Goal: Task Accomplishment & Management: Complete application form

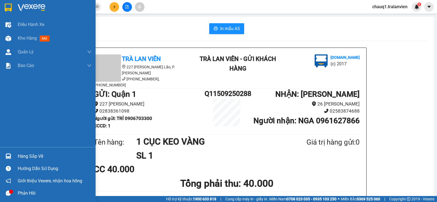
click at [12, 4] on div at bounding box center [9, 8] width 10 height 10
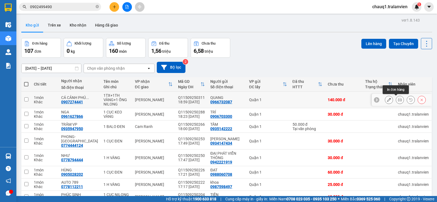
click at [396, 97] on button at bounding box center [400, 100] width 8 height 10
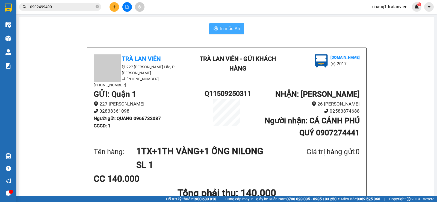
click at [231, 26] on span "In mẫu A5" at bounding box center [230, 28] width 20 height 7
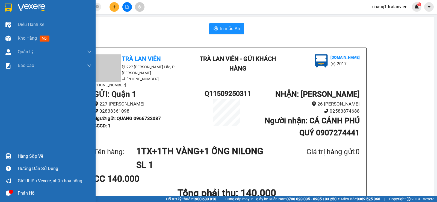
drag, startPoint x: 14, startPoint y: 6, endPoint x: 436, endPoint y: 131, distance: 440.3
click at [14, 6] on div at bounding box center [48, 9] width 96 height 18
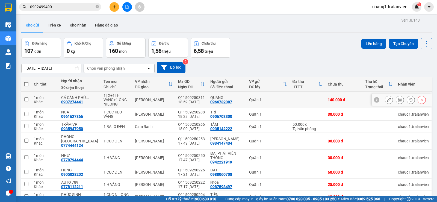
click at [387, 98] on icon at bounding box center [389, 100] width 4 height 4
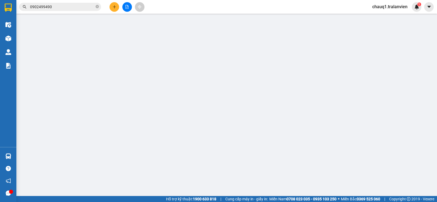
type input "0966732087"
type input "QUANG"
type input "1"
type input "0907274441"
type input "CÁ CẢNH PHÚ QUÝ"
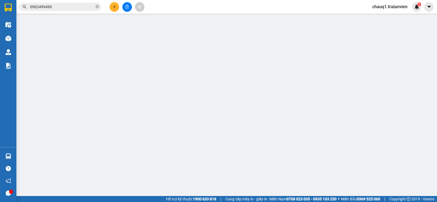
type input "140.000"
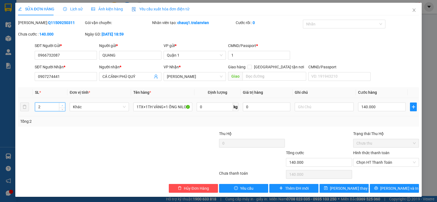
click at [61, 103] on span "Increase Value" at bounding box center [62, 105] width 6 height 5
type input "3"
click at [61, 103] on span "Increase Value" at bounding box center [62, 105] width 6 height 5
click at [351, 187] on span "[PERSON_NAME] thay đổi" at bounding box center [352, 188] width 44 height 6
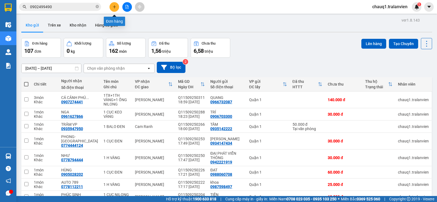
click at [114, 2] on button at bounding box center [114, 7] width 10 height 10
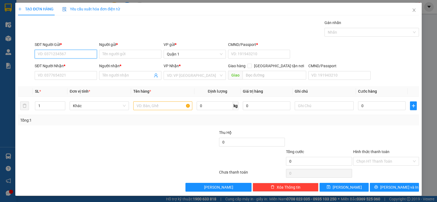
click at [62, 51] on input "SĐT Người Gửi *" at bounding box center [66, 54] width 62 height 9
click at [61, 62] on div "0909050856 - TRINH" at bounding box center [65, 65] width 55 height 6
type input "0909050856"
type input "TRINH"
type input "1"
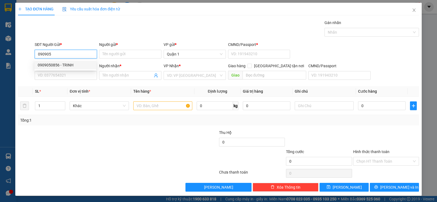
type input "0388486440"
type input "ĐÀI"
checkbox input "true"
type input "SIÊU THỊ GO ĐƯỜNG 19/5"
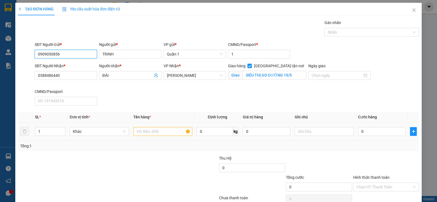
type input "0909050856"
click at [152, 132] on input "text" at bounding box center [162, 131] width 59 height 9
click at [110, 75] on input "ĐÀI" at bounding box center [127, 75] width 50 height 6
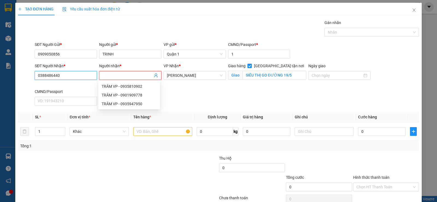
click at [61, 71] on input "0388486440" at bounding box center [66, 75] width 62 height 9
click at [61, 72] on input "0388486440" at bounding box center [66, 75] width 62 height 9
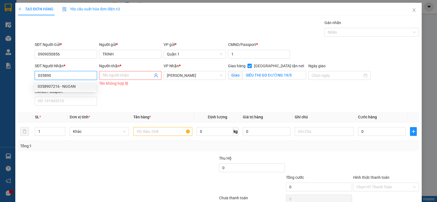
click at [76, 86] on div "0358907216 - NGOAN" at bounding box center [65, 86] width 55 height 6
type input "0358907216"
type input "NGOAN"
type input "SIÊU THỊ COPMART"
type input "0358907216"
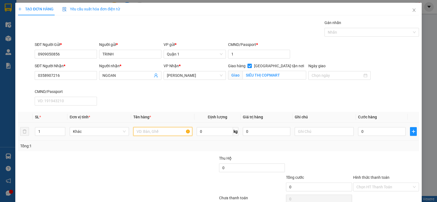
click at [158, 128] on input "text" at bounding box center [162, 131] width 59 height 9
type input "1"
type input "1 CỤC ĐEN"
click at [378, 132] on input "0" at bounding box center [381, 131] width 47 height 9
type input "7"
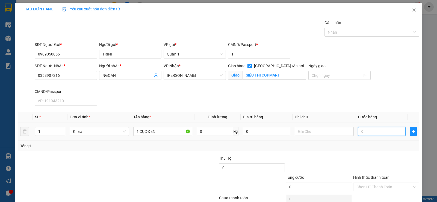
type input "7"
type input "70"
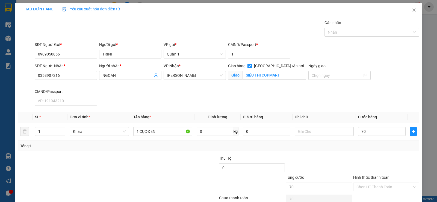
type input "70.000"
click at [388, 160] on div at bounding box center [385, 164] width 67 height 19
click at [380, 183] on input "Hình thức thanh toán" at bounding box center [383, 187] width 55 height 8
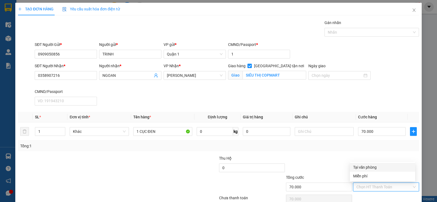
click at [371, 164] on div "Tại văn phòng" at bounding box center [382, 167] width 59 height 6
type input "0"
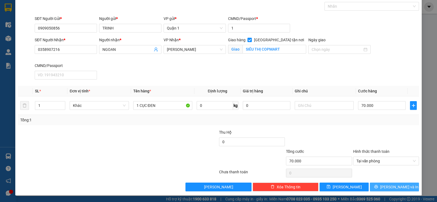
click at [401, 186] on button "[PERSON_NAME] và In" at bounding box center [393, 186] width 49 height 9
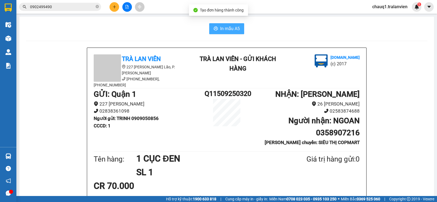
click at [213, 26] on icon "printer" at bounding box center [215, 28] width 4 height 4
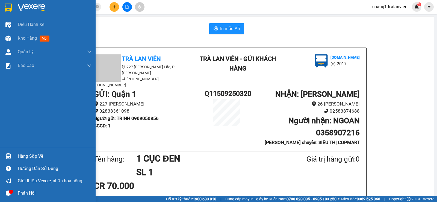
drag, startPoint x: 9, startPoint y: 12, endPoint x: 436, endPoint y: 83, distance: 432.9
click at [12, 11] on div at bounding box center [9, 8] width 10 height 10
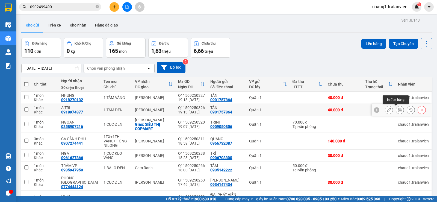
click at [398, 108] on icon at bounding box center [400, 110] width 4 height 4
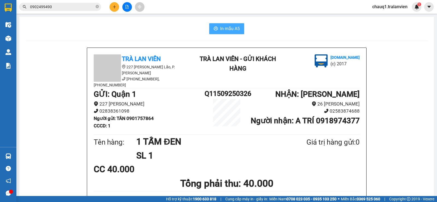
click at [237, 24] on button "In mẫu A5" at bounding box center [226, 28] width 35 height 11
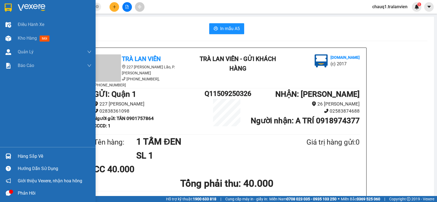
drag, startPoint x: 21, startPoint y: 4, endPoint x: 436, endPoint y: 56, distance: 418.4
click at [21, 4] on img at bounding box center [32, 8] width 28 height 8
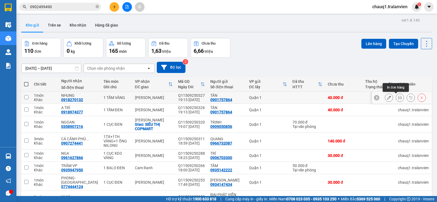
click at [396, 96] on button at bounding box center [400, 98] width 8 height 10
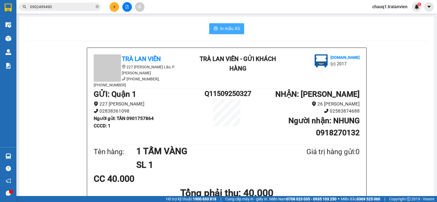
click at [223, 26] on span "In mẫu A5" at bounding box center [230, 28] width 20 height 7
click at [117, 7] on button at bounding box center [114, 7] width 10 height 10
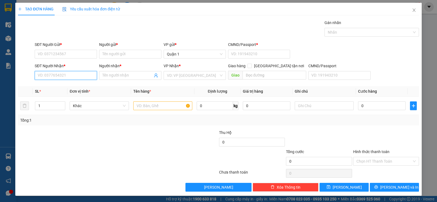
click at [54, 77] on input "SĐT Người Nhận *" at bounding box center [66, 75] width 62 height 9
click at [70, 82] on div "0708325002 - [GEOGRAPHIC_DATA]" at bounding box center [68, 86] width 68 height 9
type input "0708325002"
type input "[PERSON_NAME]"
type input "0708325002"
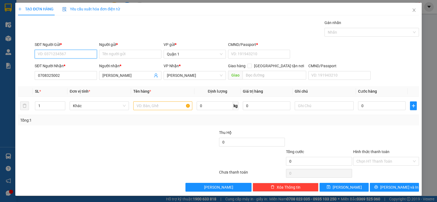
click at [76, 52] on input "SĐT Người Gửi *" at bounding box center [66, 54] width 62 height 9
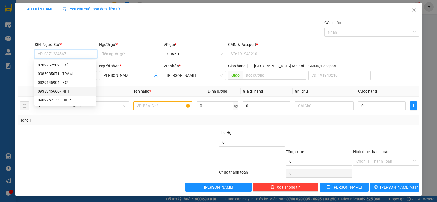
click at [74, 88] on div "0938345660 - NHI" at bounding box center [65, 91] width 62 height 9
type input "0938345660"
type input "NHI"
type input "083200012503"
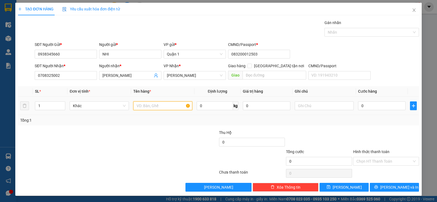
drag, startPoint x: 165, startPoint y: 103, endPoint x: 161, endPoint y: 102, distance: 4.0
click at [165, 102] on input "text" at bounding box center [162, 105] width 59 height 9
type input "1TH NILONG"
click at [365, 103] on input "0" at bounding box center [381, 105] width 47 height 9
type input "3"
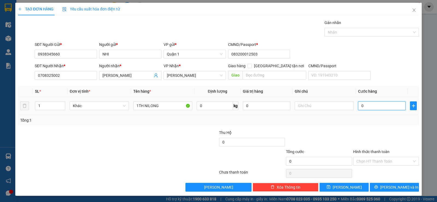
type input "3"
type input "30"
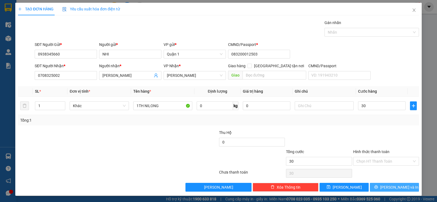
type input "30.000"
click at [401, 191] on button "[PERSON_NAME] và In" at bounding box center [393, 187] width 49 height 9
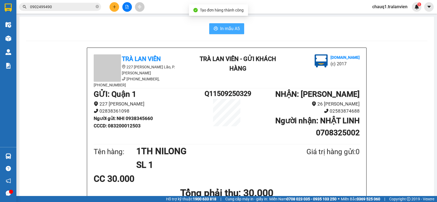
drag, startPoint x: 226, startPoint y: 24, endPoint x: 226, endPoint y: 30, distance: 5.5
click at [226, 24] on button "In mẫu A5" at bounding box center [226, 28] width 35 height 11
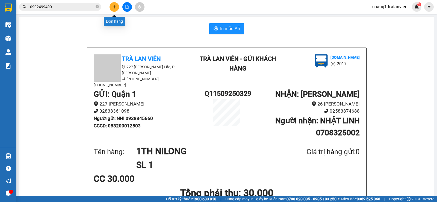
click at [113, 7] on icon "plus" at bounding box center [114, 7] width 4 height 4
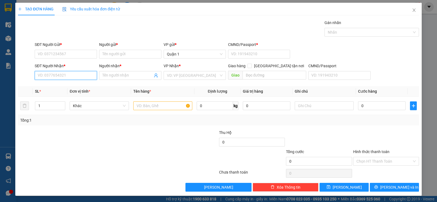
click at [73, 78] on input "SĐT Người Nhận *" at bounding box center [66, 75] width 62 height 9
click at [77, 84] on div "0917764821 - NGÂN" at bounding box center [65, 86] width 55 height 6
type input "0917764821"
type input "NGÂN"
type input "058163002237"
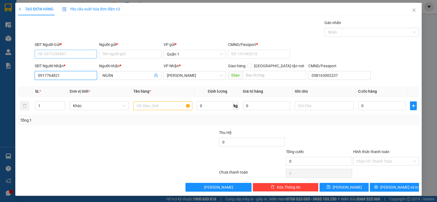
type input "0917764821"
click at [73, 52] on input "SĐT Người Gửi *" at bounding box center [66, 54] width 62 height 9
click at [72, 61] on div "0917764821 - NGÂN" at bounding box center [65, 65] width 62 height 9
type input "0917764821"
type input "NGÂN"
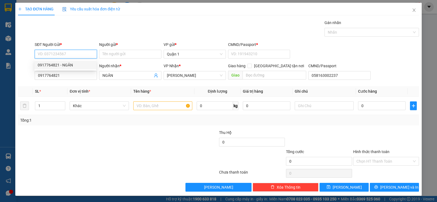
type input "058303001502"
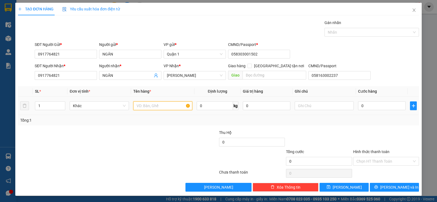
click at [152, 106] on input "text" at bounding box center [162, 105] width 59 height 9
type input "1VALI XANH+1 BÀN TRẮNG"
click at [58, 103] on input "1" at bounding box center [50, 106] width 30 height 8
click at [46, 105] on input "1" at bounding box center [50, 106] width 30 height 8
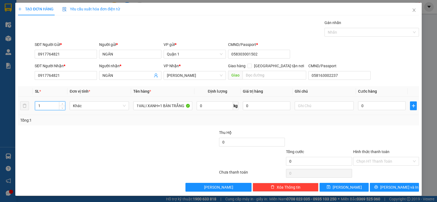
click at [46, 105] on input "1" at bounding box center [50, 106] width 30 height 8
type input "2"
click at [358, 101] on input "0" at bounding box center [381, 105] width 47 height 9
type input "7"
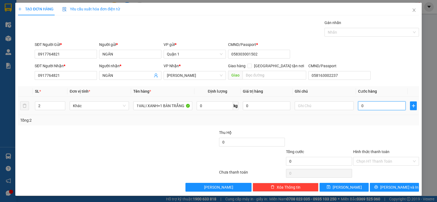
type input "7"
type input "70"
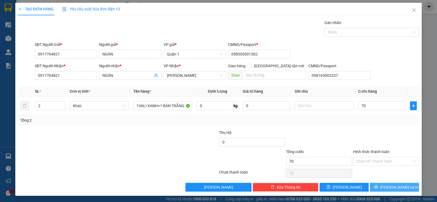
type input "70.000"
click at [403, 186] on button "[PERSON_NAME] và In" at bounding box center [393, 187] width 49 height 9
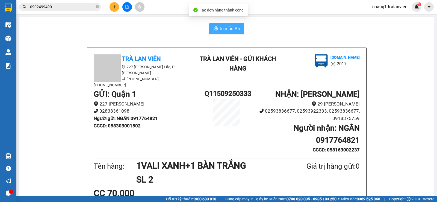
click at [230, 29] on span "In mẫu A5" at bounding box center [230, 28] width 20 height 7
click at [79, 1] on div "Kết quả tìm kiếm ( 1 ) Bộ lọc Mã ĐH Trạng thái Món hàng Thu hộ Tổng cước Chưa c…" at bounding box center [218, 7] width 437 height 14
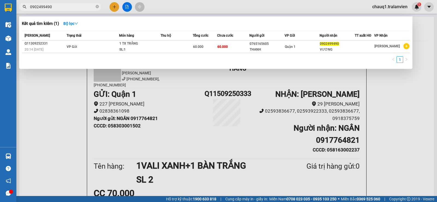
click at [70, 7] on input "0902499490" at bounding box center [62, 7] width 64 height 6
click at [69, 8] on input "0902499490" at bounding box center [62, 7] width 64 height 6
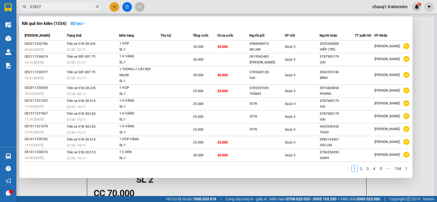
type input "078272"
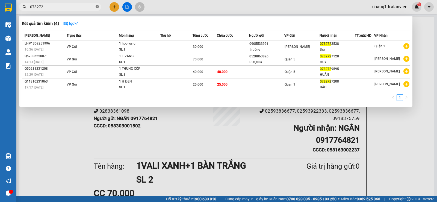
click at [97, 7] on icon "close-circle" at bounding box center [97, 6] width 3 height 3
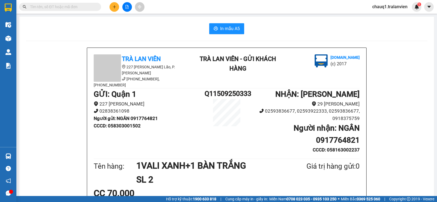
click at [63, 9] on input "text" at bounding box center [62, 7] width 64 height 6
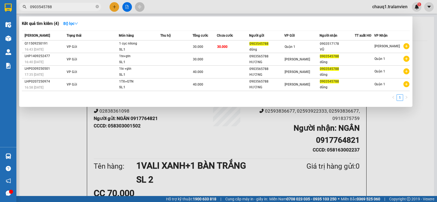
type input "0903545788"
click at [114, 5] on div at bounding box center [218, 101] width 437 height 202
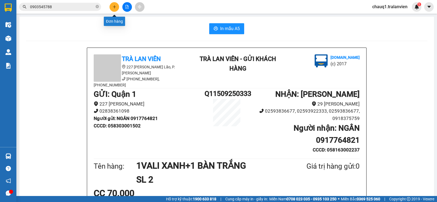
click at [115, 6] on icon "plus" at bounding box center [114, 7] width 4 height 4
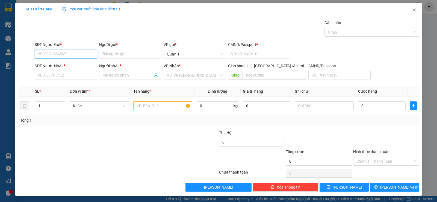
click at [61, 55] on input "SĐT Người Gửi *" at bounding box center [66, 54] width 62 height 9
click at [48, 74] on input "SĐT Người Nhận *" at bounding box center [66, 75] width 62 height 9
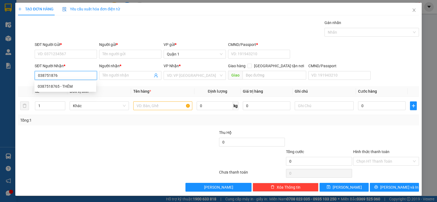
type input "0387518765"
click at [71, 87] on div "0387518765 - THÊM" at bounding box center [65, 86] width 55 height 6
type input "THÊM"
type input "0387518765"
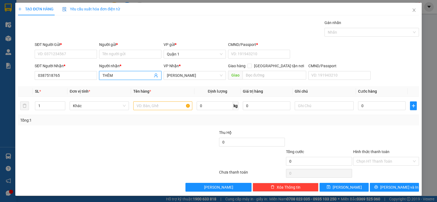
drag, startPoint x: 125, startPoint y: 75, endPoint x: 100, endPoint y: 76, distance: 24.8
click at [100, 76] on span "THÊM" at bounding box center [130, 75] width 62 height 9
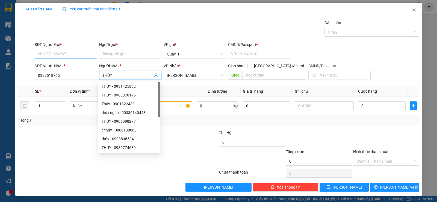
type input "THÚY"
click at [43, 52] on input "SĐT Người Gửi *" at bounding box center [66, 54] width 62 height 9
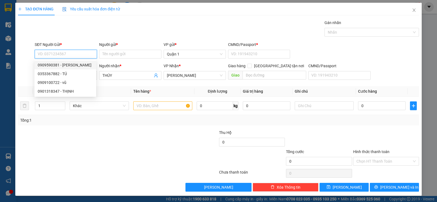
click at [65, 65] on div "0909590381 - [PERSON_NAME]" at bounding box center [65, 65] width 55 height 6
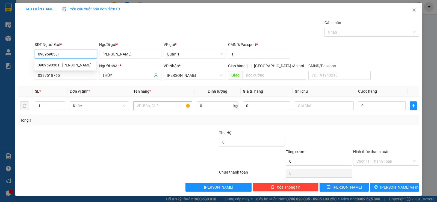
type input "0909590381"
type input "[PERSON_NAME]"
type input "1"
click at [162, 105] on input "text" at bounding box center [162, 105] width 59 height 9
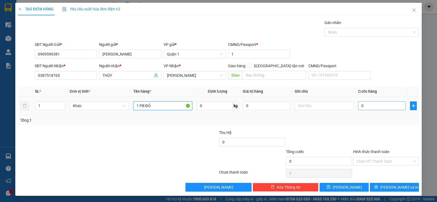
type input "1 PB ĐỎ"
click at [369, 105] on input "0" at bounding box center [381, 105] width 47 height 9
type input "2"
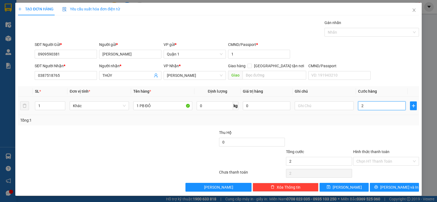
type input "25"
type input "25.000"
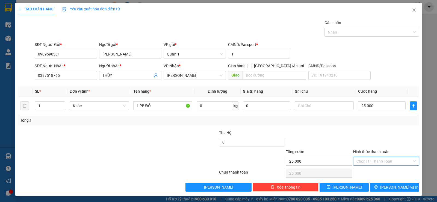
click at [362, 159] on input "Hình thức thanh toán" at bounding box center [383, 161] width 55 height 8
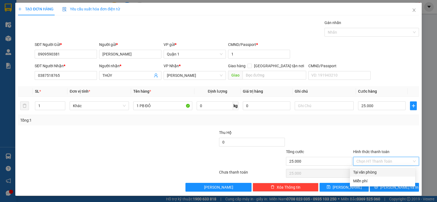
click at [361, 174] on div "Tại văn phòng" at bounding box center [382, 172] width 59 height 6
type input "0"
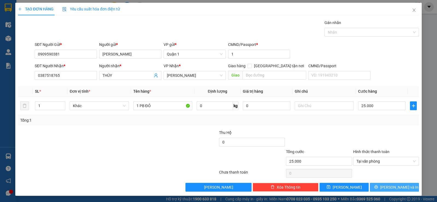
click at [378, 189] on span "printer" at bounding box center [376, 187] width 4 height 4
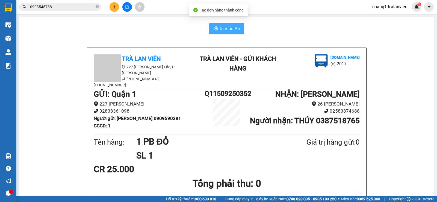
drag, startPoint x: 226, startPoint y: 27, endPoint x: 276, endPoint y: 59, distance: 59.4
click at [226, 26] on span "In mẫu A5" at bounding box center [230, 28] width 20 height 7
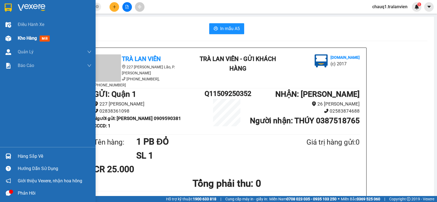
click at [22, 40] on span "Kho hàng" at bounding box center [27, 37] width 19 height 5
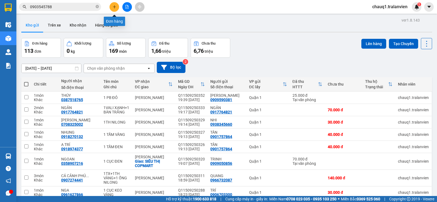
click at [115, 6] on icon "plus" at bounding box center [114, 7] width 4 height 4
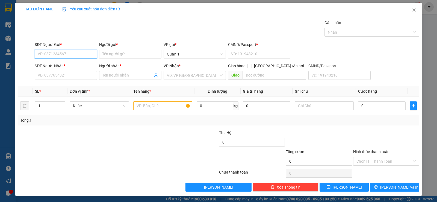
click at [65, 50] on input "SĐT Người Gửi *" at bounding box center [66, 54] width 62 height 9
click at [51, 64] on div "0965764374 - THI" at bounding box center [65, 65] width 55 height 6
type input "0965764374"
type input "THI"
type input "1"
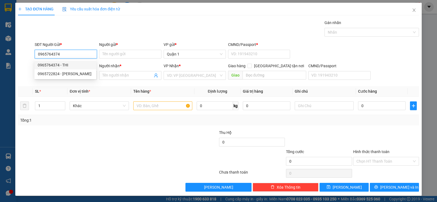
type input "0908703223"
type input "[PERSON_NAME] TDP"
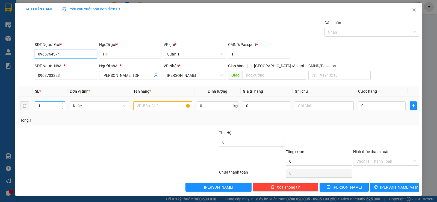
type input "0965764374"
drag, startPoint x: 46, startPoint y: 103, endPoint x: 10, endPoint y: 110, distance: 36.3
click at [10, 110] on div "TẠO ĐƠN HÀNG Yêu cầu xuất hóa đơn điện tử Transit Pickup Surcharge Ids Transit …" at bounding box center [218, 101] width 437 height 202
type input "4"
click at [147, 106] on input "text" at bounding box center [162, 105] width 59 height 9
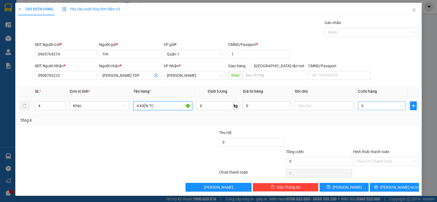
type input "4 KIỆN TC"
click at [365, 106] on input "0" at bounding box center [381, 105] width 47 height 9
type input "1"
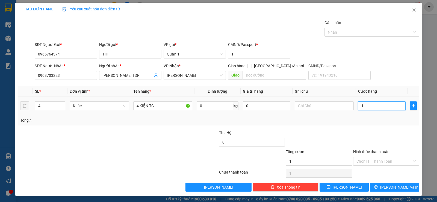
type input "18"
type input "180"
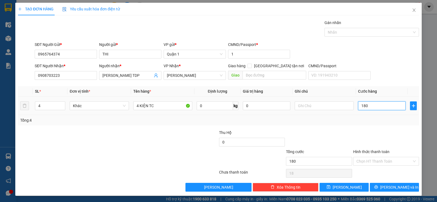
type input "180"
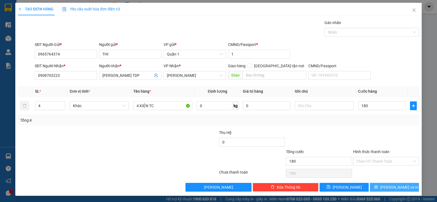
type input "180.000"
click at [379, 187] on button "[PERSON_NAME] và In" at bounding box center [393, 187] width 49 height 9
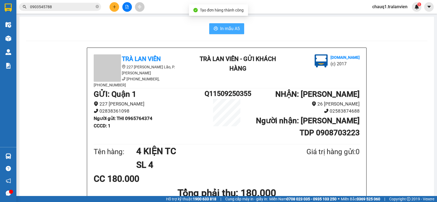
click at [231, 28] on span "In mẫu A5" at bounding box center [230, 28] width 20 height 7
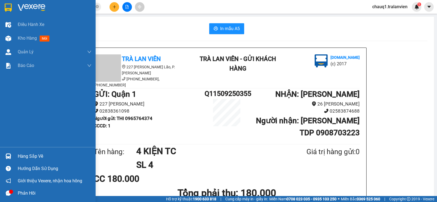
click at [7, 9] on img at bounding box center [8, 8] width 7 height 8
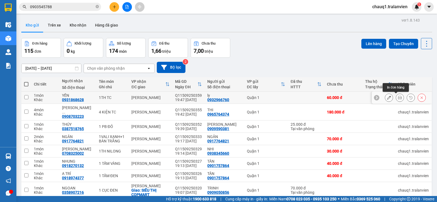
click at [398, 96] on icon at bounding box center [400, 98] width 4 height 4
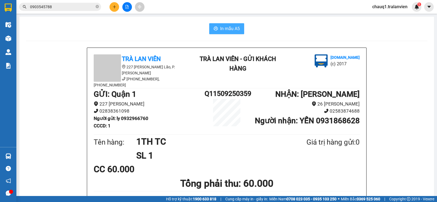
click at [227, 28] on span "In mẫu A5" at bounding box center [230, 28] width 20 height 7
click at [114, 5] on icon "plus" at bounding box center [114, 7] width 4 height 4
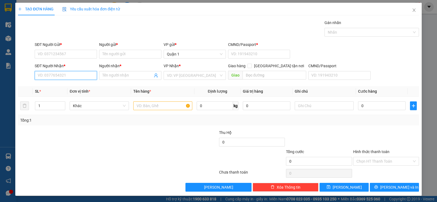
click at [62, 73] on input "SĐT Người Nhận *" at bounding box center [66, 75] width 62 height 9
click at [53, 82] on div "0904130805 - DŨNG" at bounding box center [65, 86] width 62 height 9
type input "0904130805"
type input "DŨNG"
type input "0904130805"
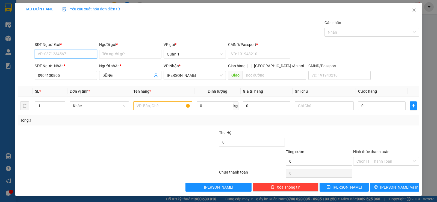
click at [70, 55] on input "SĐT Người Gửi *" at bounding box center [66, 54] width 62 height 9
click at [70, 65] on div "0935669779 - LAN" at bounding box center [65, 65] width 55 height 6
type input "0935669779"
type input "LAN"
type input "1"
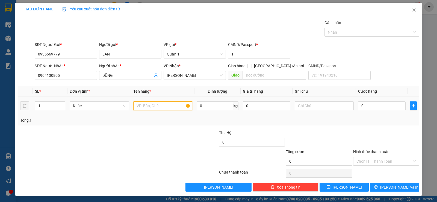
drag, startPoint x: 153, startPoint y: 109, endPoint x: 156, endPoint y: 111, distance: 3.1
click at [154, 109] on input "text" at bounding box center [162, 105] width 59 height 9
type input "1TH VÀNG"
click at [362, 101] on div "0" at bounding box center [381, 105] width 47 height 11
click at [365, 109] on input "0" at bounding box center [381, 105] width 47 height 9
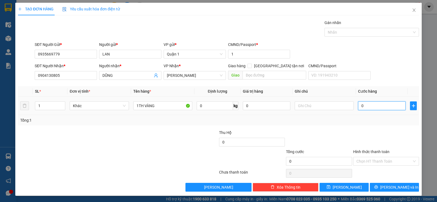
type input "5"
type input "50"
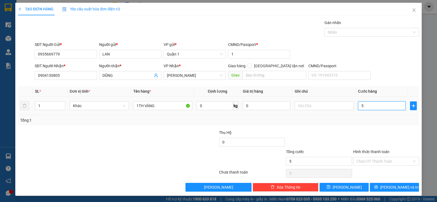
type input "50"
type input "50.000"
click at [352, 130] on div at bounding box center [385, 138] width 67 height 19
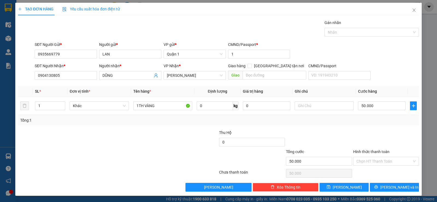
click at [403, 182] on div "Transit Pickup Surcharge Ids Transit Deliver Surcharge Ids Transit Deliver Surc…" at bounding box center [218, 106] width 401 height 172
click at [378, 186] on icon "printer" at bounding box center [376, 187] width 4 height 4
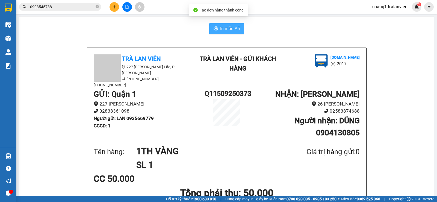
drag, startPoint x: 221, startPoint y: 26, endPoint x: 223, endPoint y: 32, distance: 6.3
click at [222, 28] on span "In mẫu A5" at bounding box center [230, 28] width 20 height 7
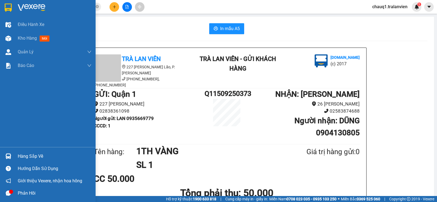
click at [11, 9] on img at bounding box center [8, 8] width 7 height 8
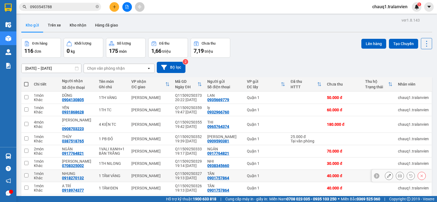
scroll to position [50, 0]
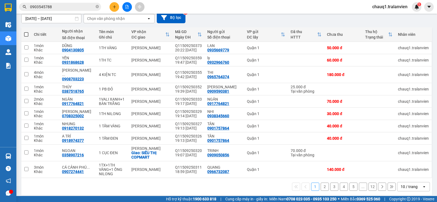
click at [403, 184] on div "10 / trang" at bounding box center [408, 186] width 17 height 5
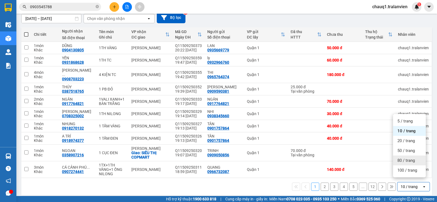
click at [409, 163] on div "80 / trang" at bounding box center [409, 160] width 33 height 10
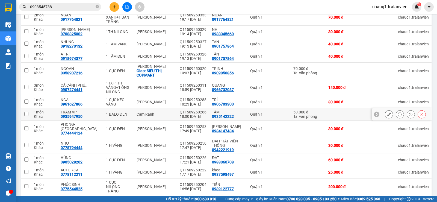
scroll to position [159, 0]
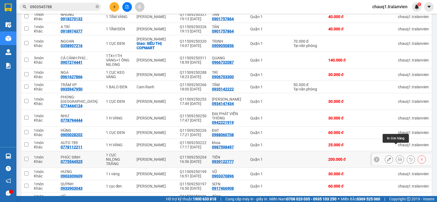
click at [398, 157] on icon at bounding box center [400, 159] width 4 height 4
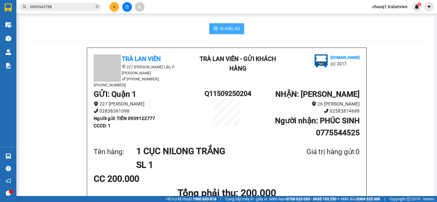
click at [225, 28] on span "In mẫu A5" at bounding box center [230, 28] width 20 height 7
click at [111, 5] on button at bounding box center [114, 7] width 10 height 10
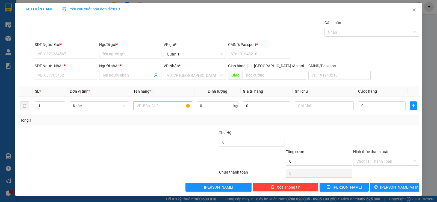
click at [83, 71] on div "SĐT Người Nhận *" at bounding box center [66, 67] width 62 height 8
click at [74, 74] on input "SĐT Người Nhận *" at bounding box center [66, 75] width 62 height 9
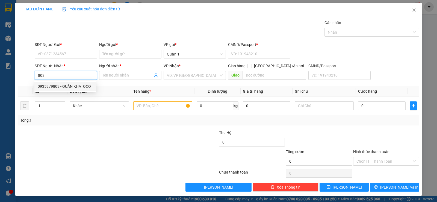
click at [74, 87] on div "0935979803 - QUÂN KHATOCO" at bounding box center [65, 86] width 55 height 6
type input "0935979803"
type input "QUÂN KHATOCO"
type input "0935979803"
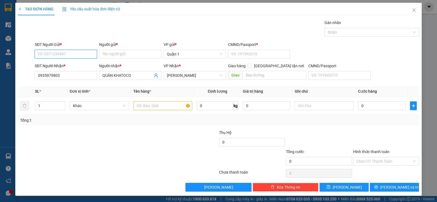
click at [71, 55] on input "SĐT Người Gửi *" at bounding box center [66, 54] width 62 height 9
click at [65, 64] on div "0907876360 - MINH" at bounding box center [65, 65] width 55 height 6
type input "0907876360"
type input "MINH"
type input "056204003478"
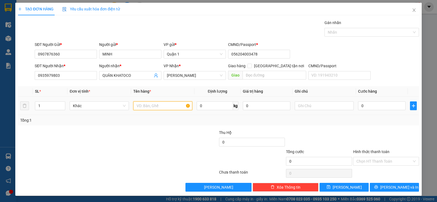
click at [154, 104] on input "text" at bounding box center [162, 105] width 59 height 9
type input "1 KIỆN NILON"
click at [364, 106] on input "0" at bounding box center [381, 105] width 47 height 9
type input "5"
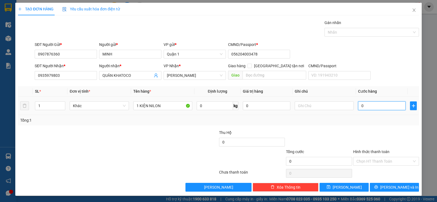
type input "5"
type input "50"
type input "5"
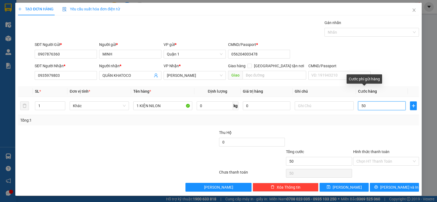
type input "5"
type input "0"
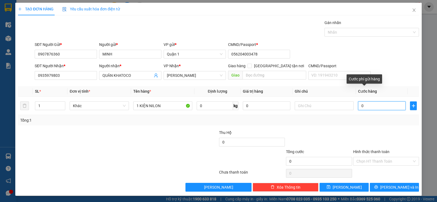
type input "04"
type input "4"
type input "040"
type input "40"
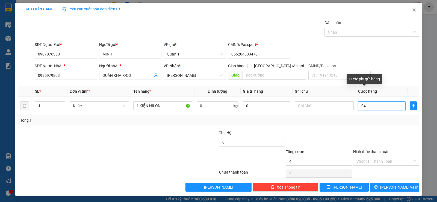
type input "40"
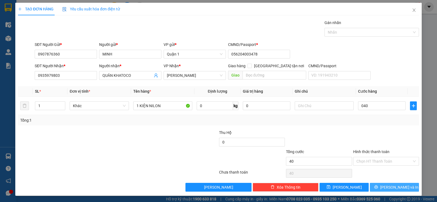
type input "40.000"
click at [377, 187] on icon "printer" at bounding box center [376, 187] width 4 height 4
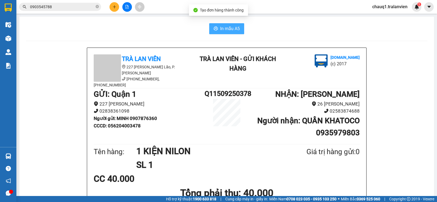
click at [214, 32] on button "In mẫu A5" at bounding box center [226, 28] width 35 height 11
click at [116, 6] on icon "plus" at bounding box center [114, 7] width 4 height 4
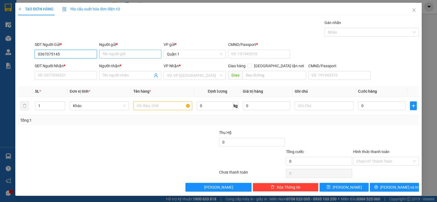
type input "0367075145"
click at [112, 52] on input "Người gửi *" at bounding box center [130, 54] width 62 height 9
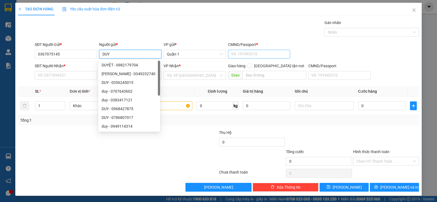
type input "DUY"
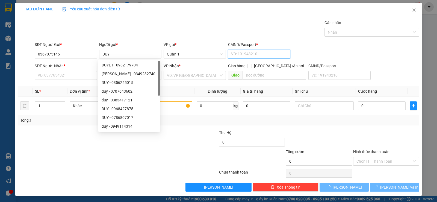
click at [239, 54] on input "CMND/Passport *" at bounding box center [259, 54] width 62 height 9
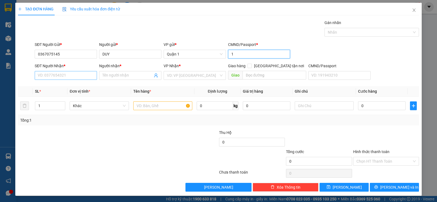
type input "1"
click at [55, 71] on input "SĐT Người Nhận *" at bounding box center [66, 75] width 62 height 9
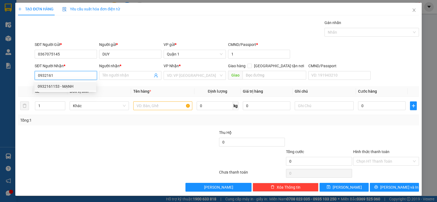
click at [71, 83] on div "0932161153 - MẠNH" at bounding box center [65, 86] width 62 height 9
type input "0932161153"
type input "MẠNH"
type input "0932161153"
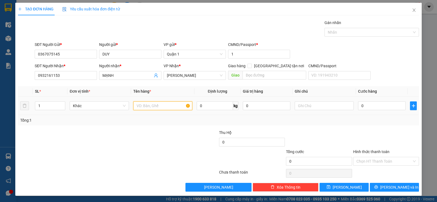
click at [161, 108] on input "text" at bounding box center [162, 105] width 59 height 9
type input "1 CỤC NILONG"
click at [372, 103] on input "0" at bounding box center [381, 105] width 47 height 9
type input "4"
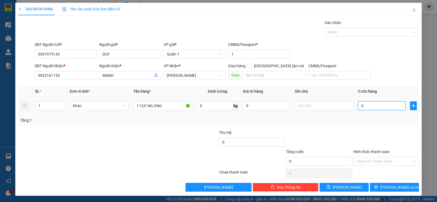
type input "4"
type input "40"
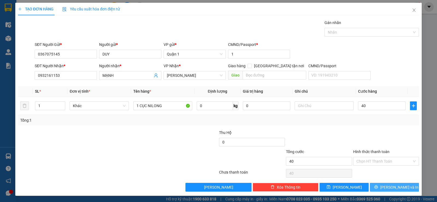
type input "40.000"
click at [398, 183] on button "[PERSON_NAME] và In" at bounding box center [393, 187] width 49 height 9
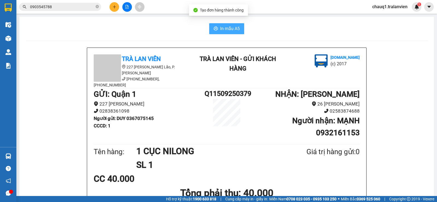
drag, startPoint x: 233, startPoint y: 26, endPoint x: 238, endPoint y: 23, distance: 5.2
click at [234, 26] on span "In mẫu A5" at bounding box center [230, 28] width 20 height 7
